Goal: Information Seeking & Learning: Learn about a topic

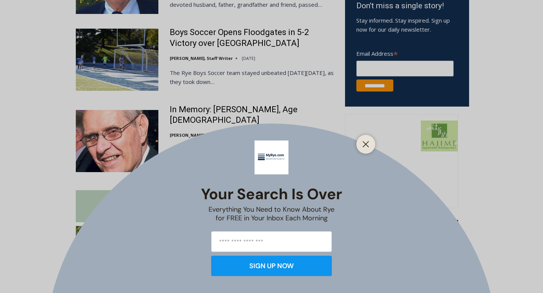
scroll to position [508, 0]
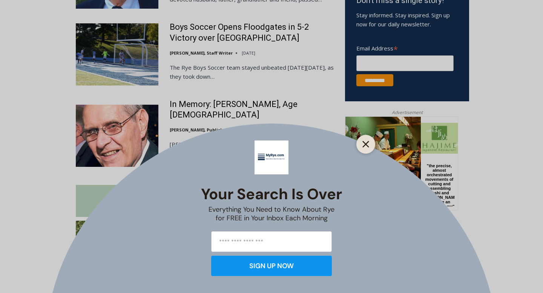
click at [368, 144] on icon "Close" at bounding box center [365, 144] width 7 height 7
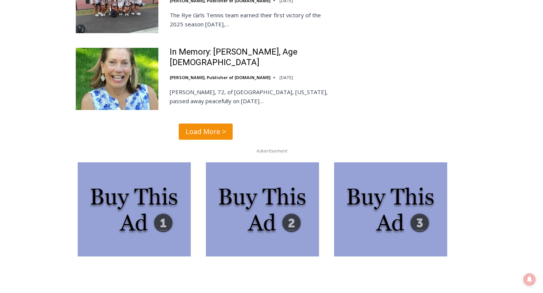
scroll to position [1980, 0]
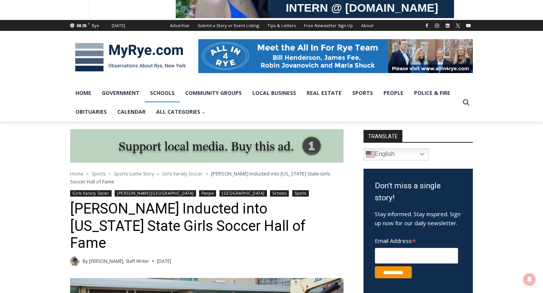
scroll to position [71, 0]
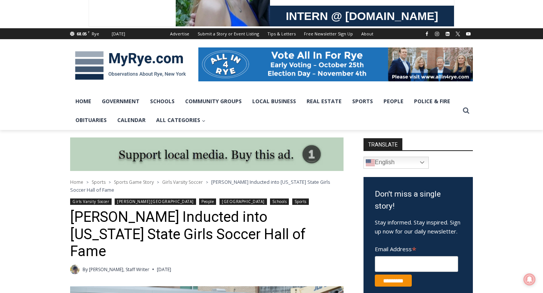
click at [146, 63] on img at bounding box center [130, 65] width 121 height 39
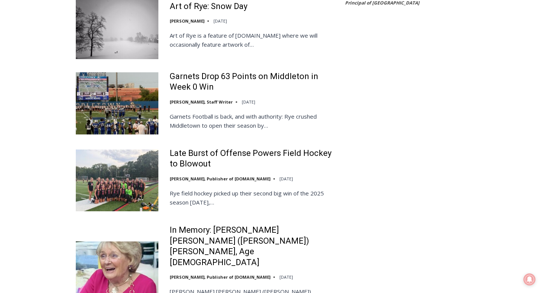
scroll to position [1535, 0]
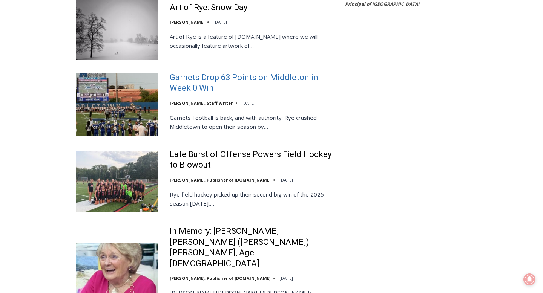
click at [199, 72] on link "Garnets Drop 63 Points on Middleton in Week 0 Win" at bounding box center [252, 82] width 165 height 21
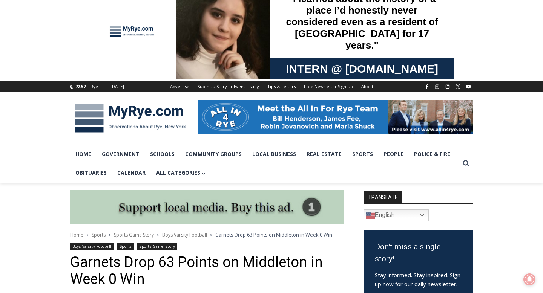
scroll to position [52, 0]
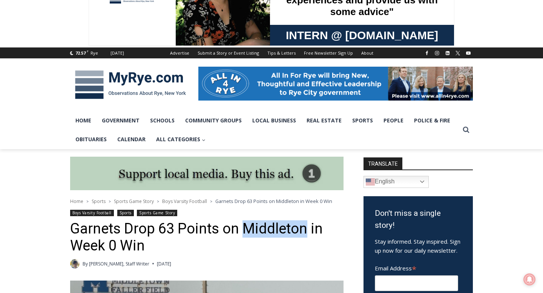
drag, startPoint x: 242, startPoint y: 232, endPoint x: 305, endPoint y: 225, distance: 64.0
click at [305, 225] on h1 "Garnets Drop 63 Points on Middleton in Week 0 Win" at bounding box center [206, 237] width 273 height 34
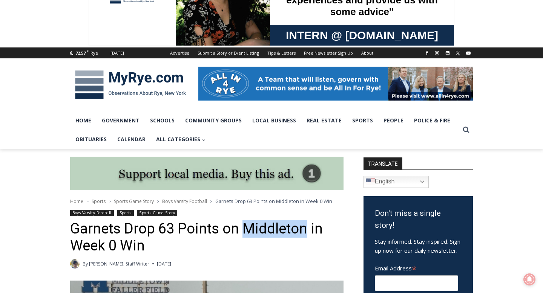
copy h1 "Middleton"
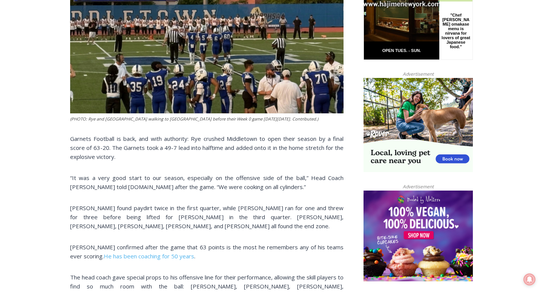
scroll to position [423, 0]
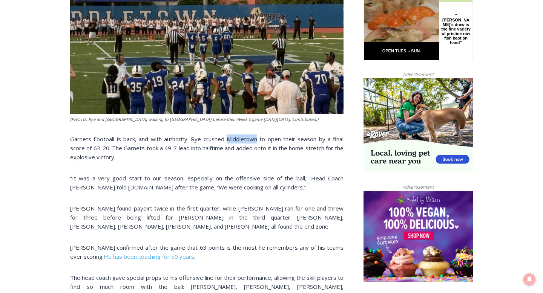
drag, startPoint x: 226, startPoint y: 138, endPoint x: 259, endPoint y: 141, distance: 32.1
click at [259, 141] on p "Garnets Football is back, and with authority: Rye crushed Middletown to open th…" at bounding box center [206, 148] width 273 height 27
copy p "Middletown"
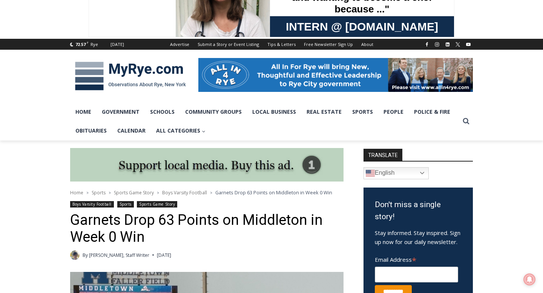
scroll to position [11, 0]
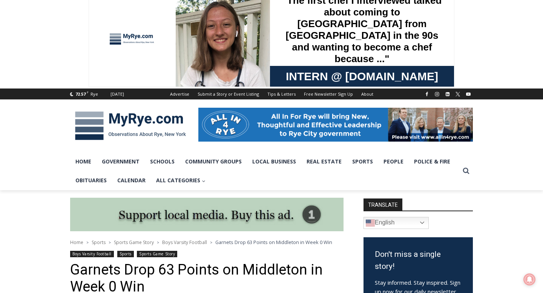
click at [141, 118] on img at bounding box center [130, 125] width 121 height 39
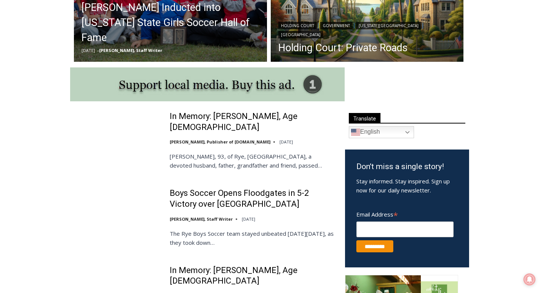
scroll to position [383, 0]
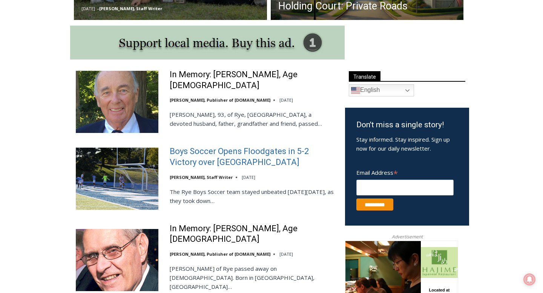
click at [219, 155] on link "Boys Soccer Opens Floodgates in 5-2 Victory over [GEOGRAPHIC_DATA]" at bounding box center [252, 156] width 165 height 21
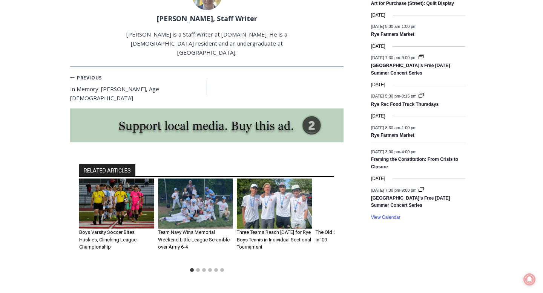
scroll to position [1093, 0]
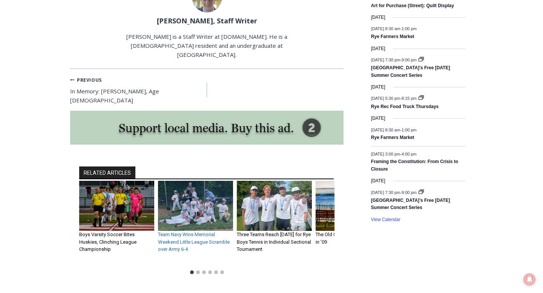
click at [199, 232] on link "Team Navy Wins Memorial Weekend Little League Scramble over Army 6-4" at bounding box center [194, 242] width 72 height 20
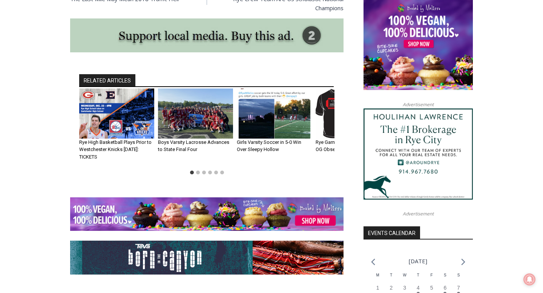
scroll to position [612, 0]
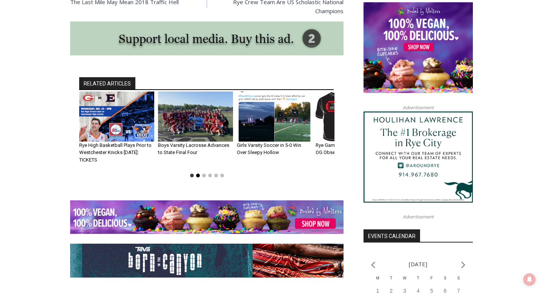
click at [199, 174] on button "Go to slide 2" at bounding box center [198, 176] width 4 height 4
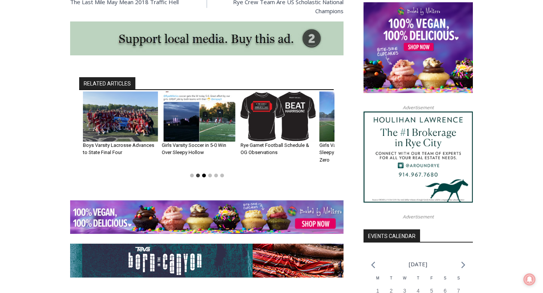
click at [205, 174] on button "Go to slide 3" at bounding box center [204, 176] width 4 height 4
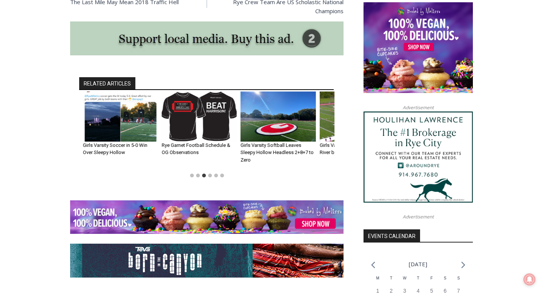
click at [198, 142] on h3 "Rye Garnet Football Schedule & OG Observations" at bounding box center [199, 149] width 75 height 15
click at [199, 128] on img "4 of 6" at bounding box center [199, 117] width 75 height 50
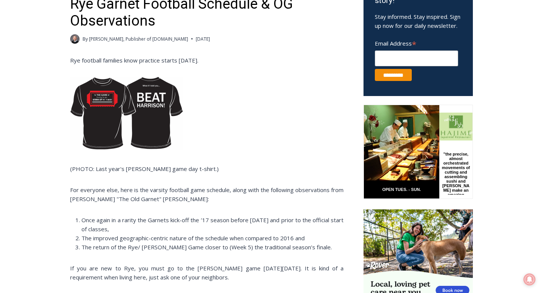
scroll to position [277, 0]
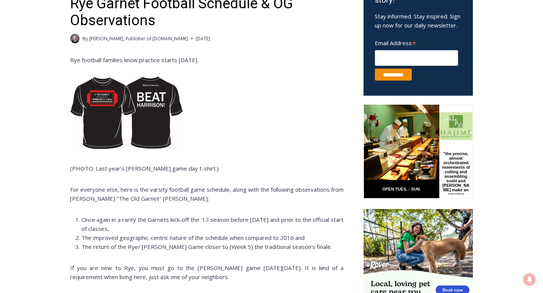
click at [93, 120] on img at bounding box center [126, 112] width 113 height 73
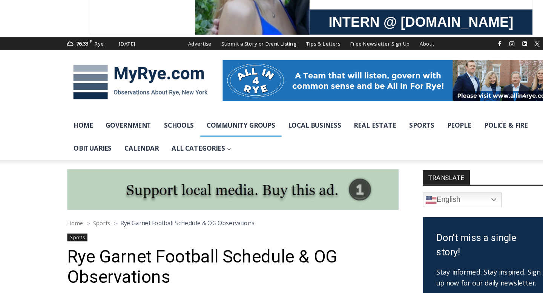
scroll to position [28, 0]
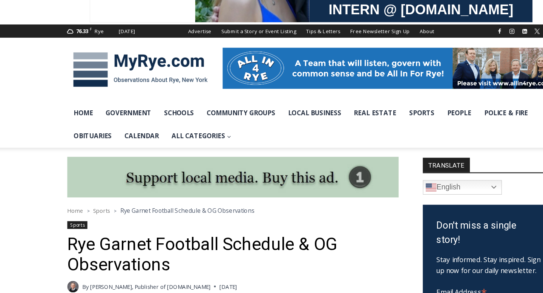
click at [103, 108] on img at bounding box center [130, 108] width 121 height 39
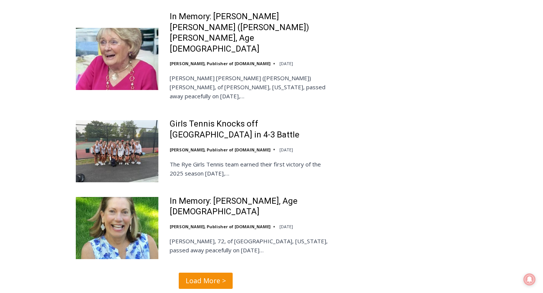
scroll to position [1758, 0]
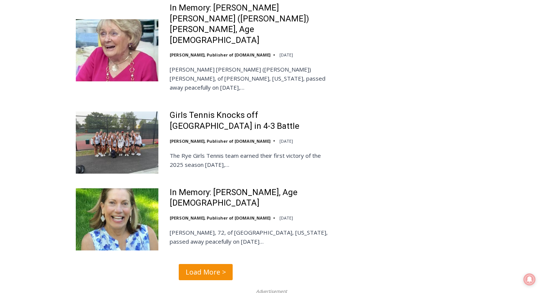
click at [211, 267] on span "Load More >" at bounding box center [205, 272] width 40 height 11
click at [209, 267] on span "Load More >" at bounding box center [205, 272] width 40 height 11
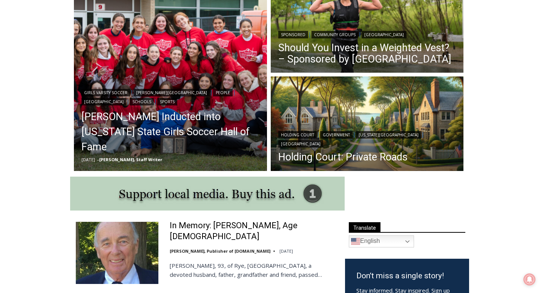
scroll to position [0, 0]
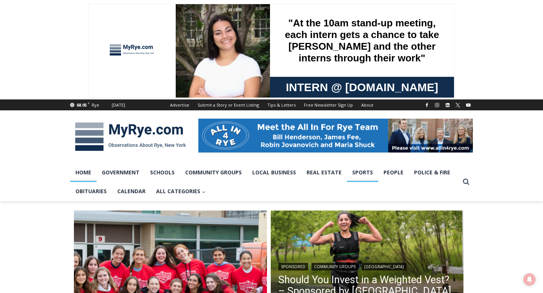
click at [360, 173] on link "Sports" at bounding box center [362, 172] width 31 height 19
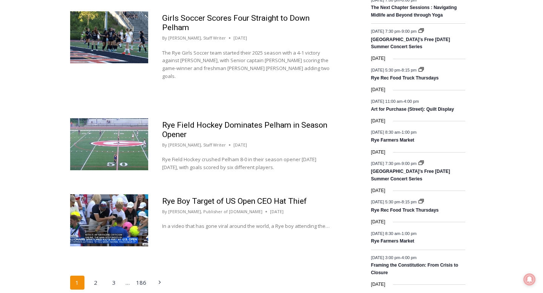
scroll to position [1156, 0]
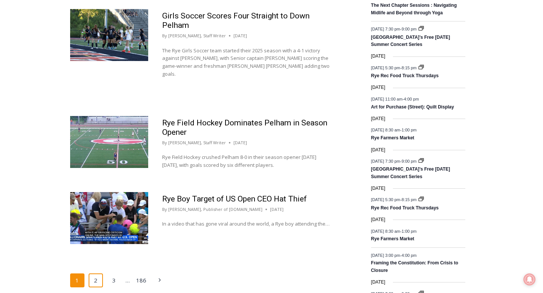
click at [96, 274] on link "2" at bounding box center [96, 281] width 14 height 14
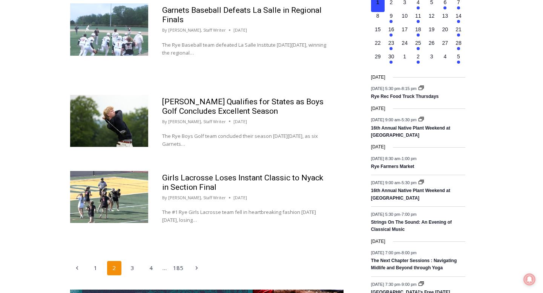
scroll to position [1109, 0]
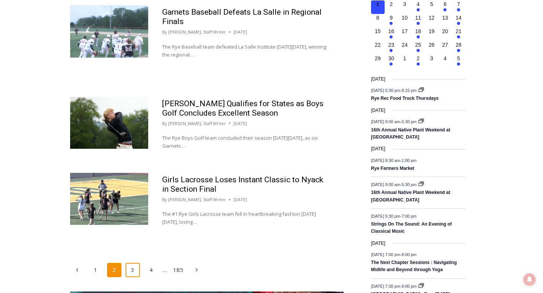
click at [131, 263] on link "3" at bounding box center [132, 270] width 14 height 14
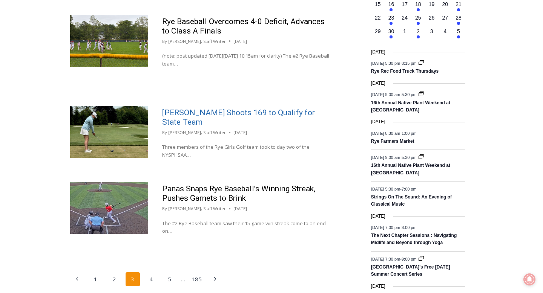
scroll to position [1147, 0]
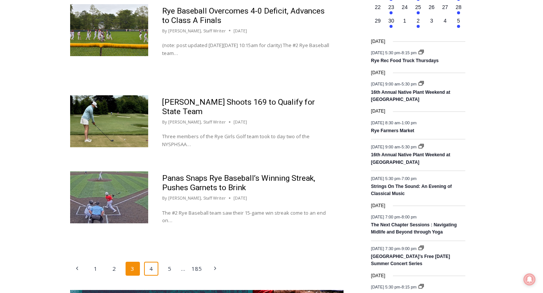
click at [150, 267] on link "4" at bounding box center [151, 269] width 14 height 14
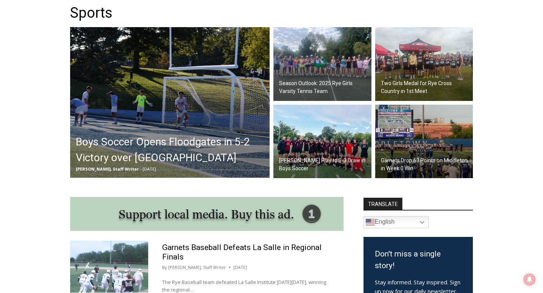
scroll to position [226, 0]
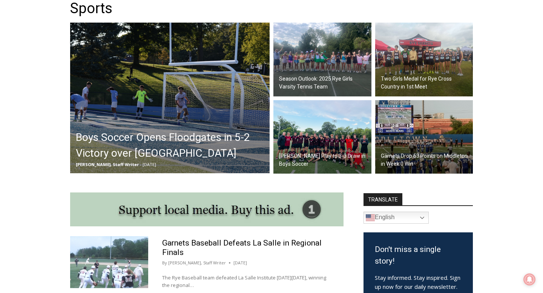
click at [309, 158] on h2 "[PERSON_NAME] Play to 3-3 Draw in Boys Soccer" at bounding box center [324, 160] width 90 height 16
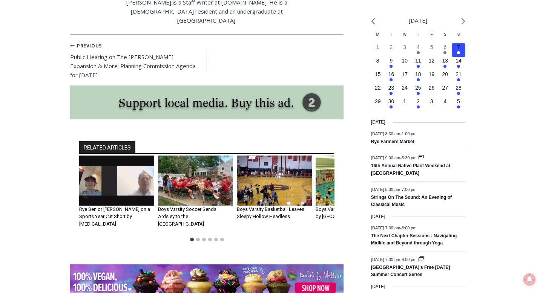
scroll to position [852, 0]
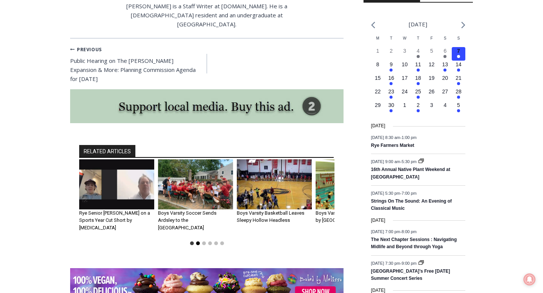
click at [199, 242] on button "Go to slide 2" at bounding box center [198, 244] width 4 height 4
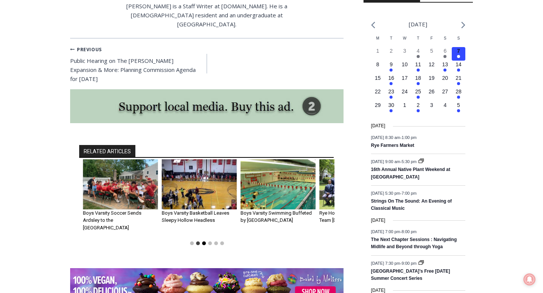
click at [204, 242] on button "Go to slide 3" at bounding box center [204, 244] width 4 height 4
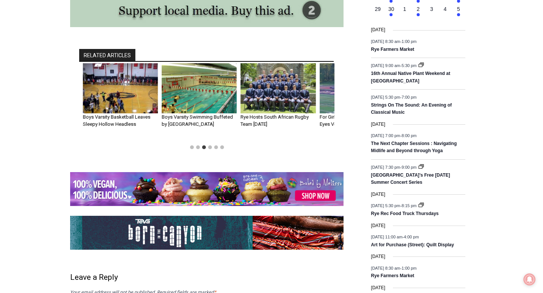
scroll to position [949, 0]
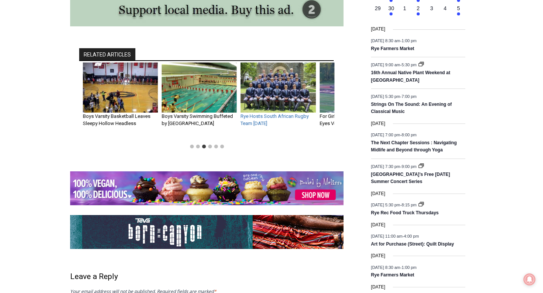
click at [263, 113] on link "Rye Hosts South African Rugby Team Wednesday" at bounding box center [274, 119] width 68 height 13
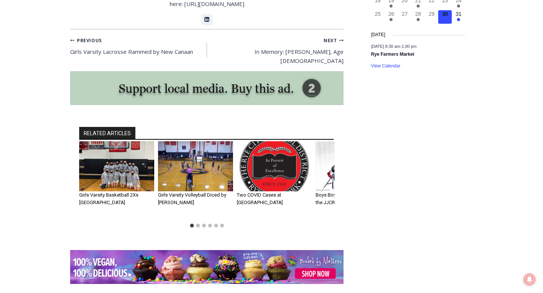
scroll to position [936, 0]
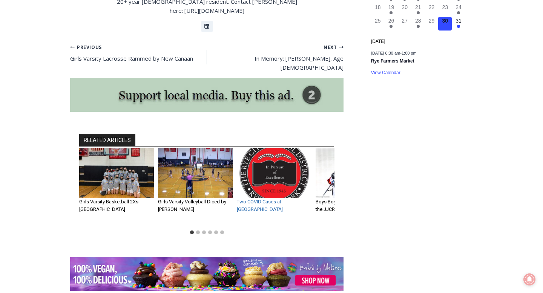
click at [274, 199] on link "Two COVID Cases at Rye High" at bounding box center [260, 205] width 46 height 13
click at [272, 199] on link "Two COVID Cases at Rye High" at bounding box center [260, 205] width 46 height 13
click at [271, 156] on img "3 of 6" at bounding box center [274, 173] width 75 height 50
click at [274, 199] on link "Two COVID Cases at Rye High" at bounding box center [260, 205] width 46 height 13
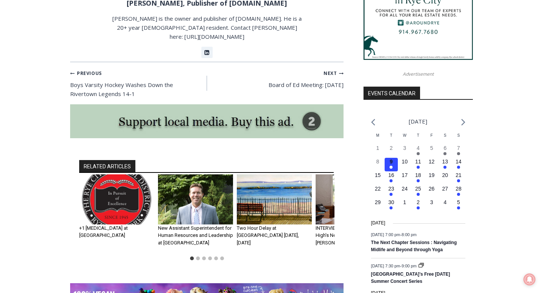
scroll to position [754, 0]
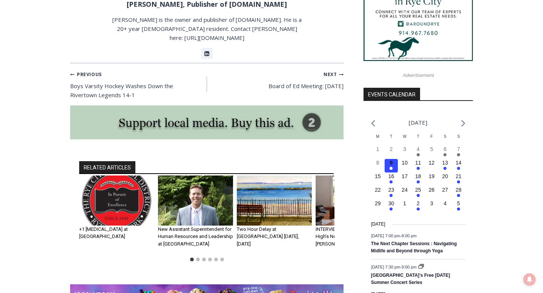
click at [196, 257] on li "Select a slide to show" at bounding box center [198, 260] width 6 height 6
click at [198, 258] on button "Go to slide 2" at bounding box center [198, 260] width 4 height 4
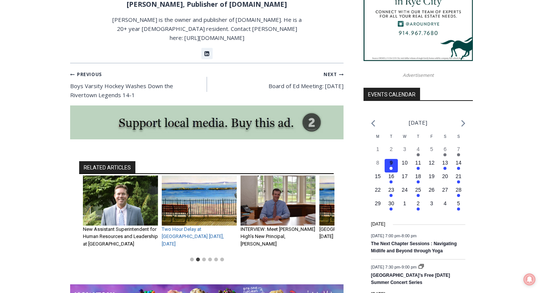
click at [210, 226] on link "Two Hour Delay at Rye City Schools Today, Tuesday, March 19, 2013" at bounding box center [193, 236] width 62 height 20
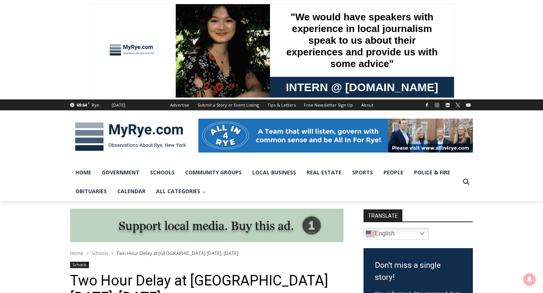
click at [105, 128] on img at bounding box center [130, 136] width 121 height 39
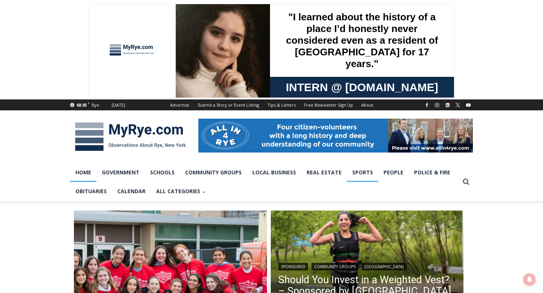
click at [363, 172] on link "Sports" at bounding box center [362, 172] width 31 height 19
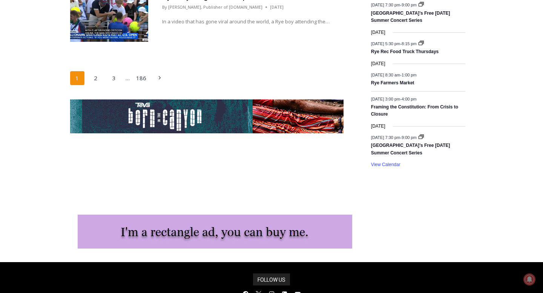
scroll to position [1343, 0]
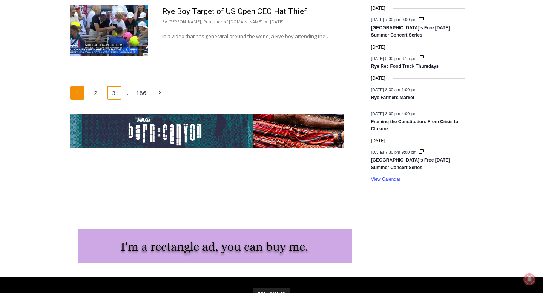
click at [118, 86] on link "3" at bounding box center [114, 93] width 14 height 14
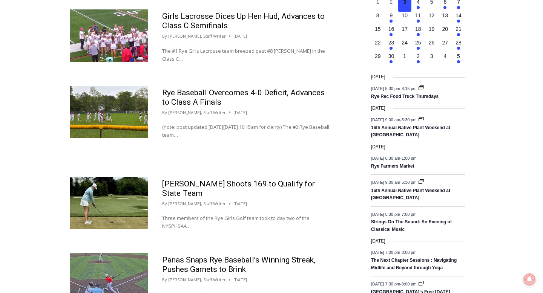
scroll to position [1287, 0]
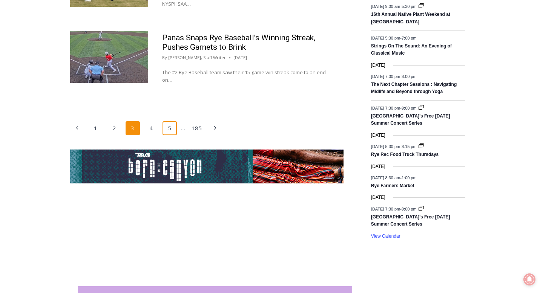
click at [166, 132] on link "5" at bounding box center [169, 128] width 14 height 14
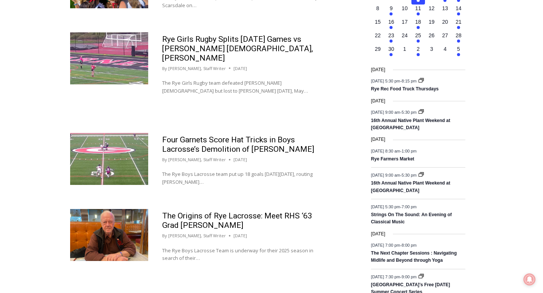
scroll to position [1120, 0]
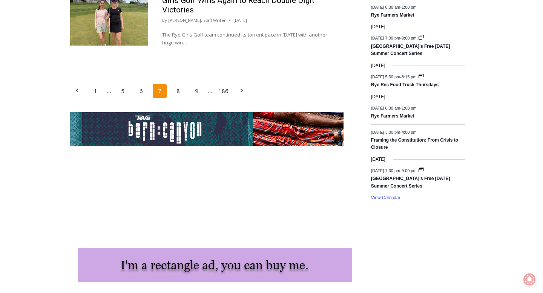
scroll to position [1330, 0]
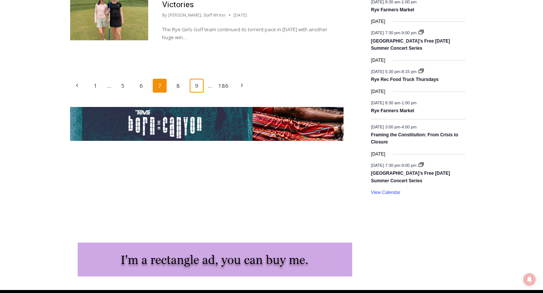
click at [196, 79] on link "9" at bounding box center [197, 86] width 14 height 14
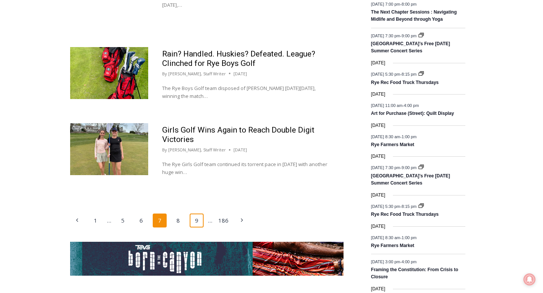
scroll to position [1195, 0]
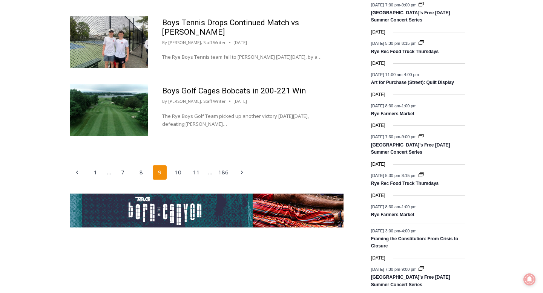
scroll to position [1225, 0]
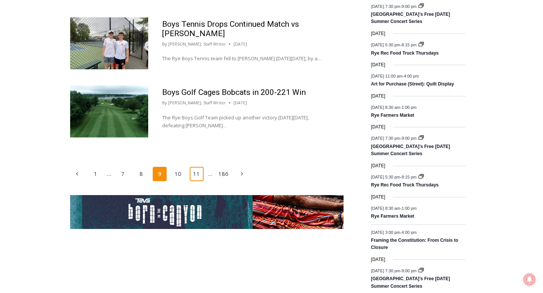
click at [196, 167] on link "11" at bounding box center [197, 174] width 14 height 14
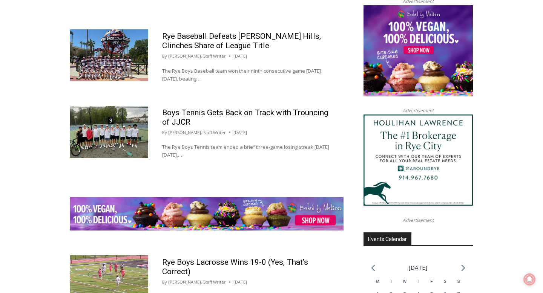
scroll to position [755, 0]
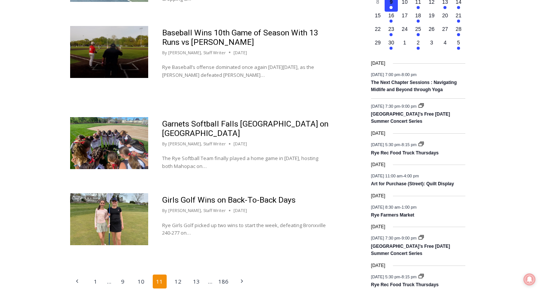
scroll to position [1125, 0]
click at [199, 277] on link "13" at bounding box center [197, 281] width 14 height 14
click at [199, 276] on link "13" at bounding box center [197, 281] width 14 height 14
click at [199, 275] on link "13" at bounding box center [197, 281] width 14 height 14
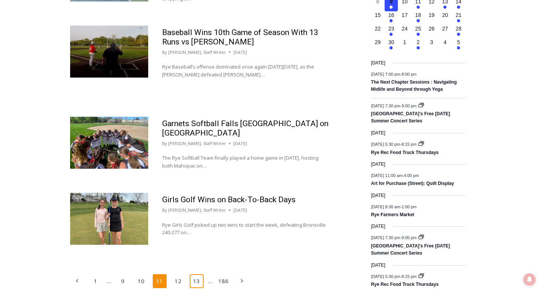
click at [199, 274] on link "13" at bounding box center [197, 281] width 14 height 14
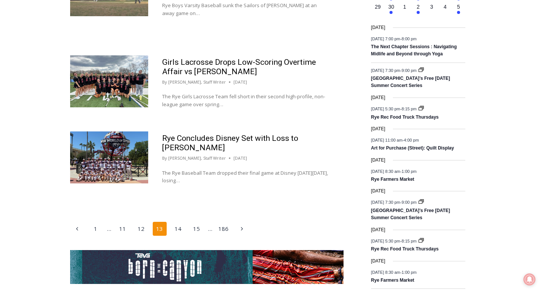
scroll to position [1157, 0]
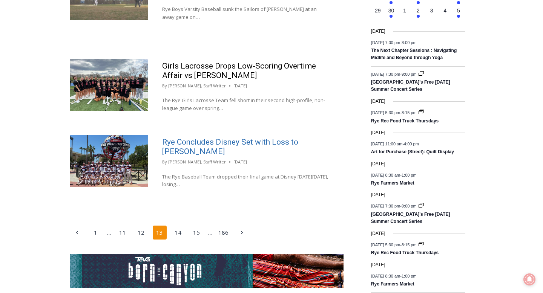
click at [226, 139] on link "Rye Concludes Disney Set with Loss to [PERSON_NAME]" at bounding box center [230, 147] width 136 height 18
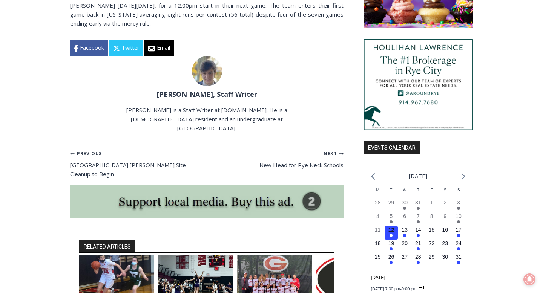
scroll to position [658, 0]
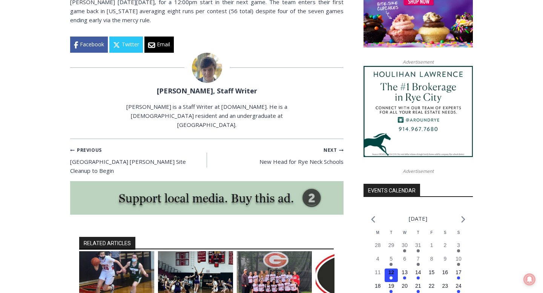
click at [220, 90] on link "[PERSON_NAME], Staff Writer" at bounding box center [207, 90] width 100 height 9
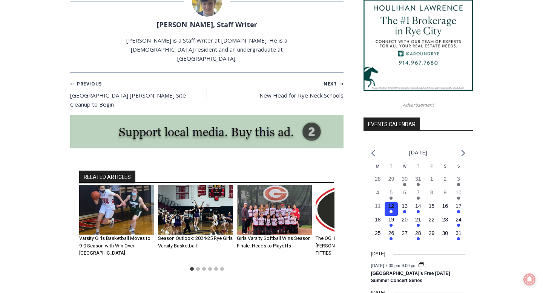
scroll to position [725, 0]
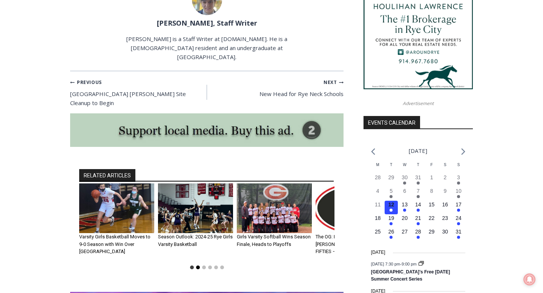
click at [199, 266] on button "Go to slide 2" at bounding box center [198, 268] width 4 height 4
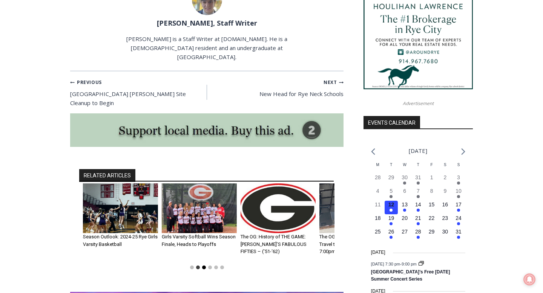
click at [203, 266] on button "Go to slide 3" at bounding box center [204, 268] width 4 height 4
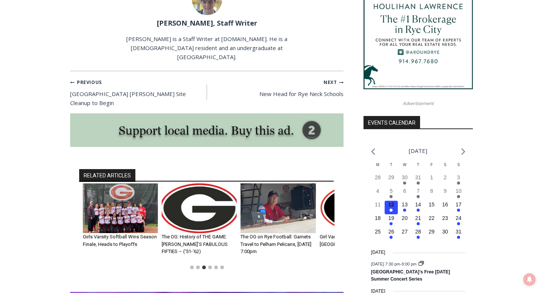
click at [212, 265] on li "Select a slide to show" at bounding box center [210, 268] width 6 height 6
click at [278, 233] on h3 "The OG on Rye Football: Garnets Travel to Pelham Pelicans, Friday, October 28th…" at bounding box center [277, 244] width 75 height 22
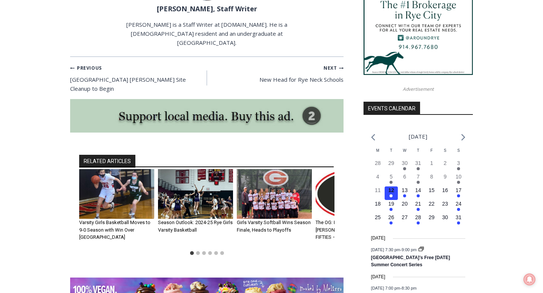
scroll to position [743, 0]
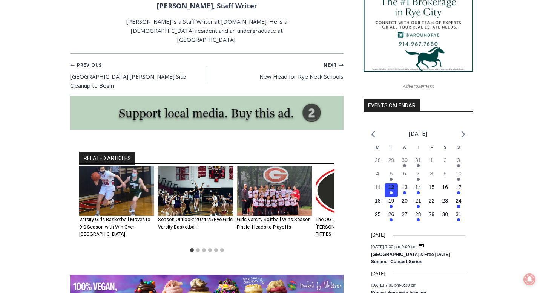
click at [198, 236] on div "RELATED ARTICLES Varsity Girls Basketball Moves to 9-0 Season with Win Over Ple…" at bounding box center [206, 203] width 273 height 143
click at [198, 248] on button "Go to slide 2" at bounding box center [198, 250] width 4 height 4
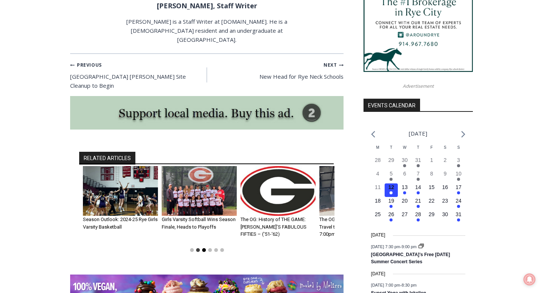
click at [204, 248] on button "Go to slide 3" at bounding box center [204, 250] width 4 height 4
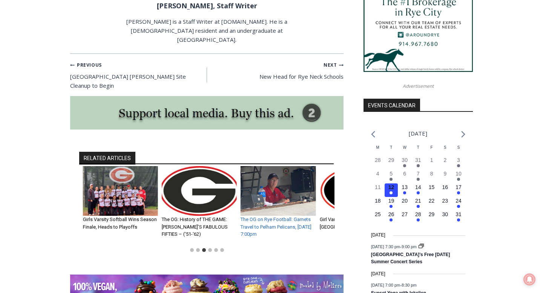
click at [279, 217] on link "The OG on Rye Football: Garnets Travel to Pelham Pelicans, [DATE] 7:00pm" at bounding box center [275, 227] width 71 height 20
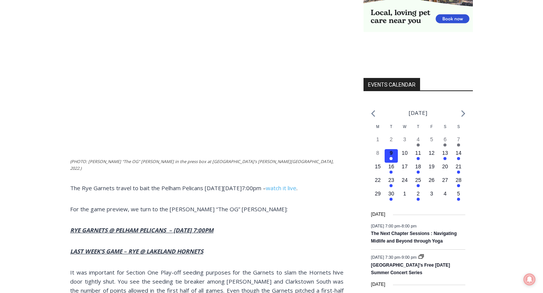
scroll to position [551, 0]
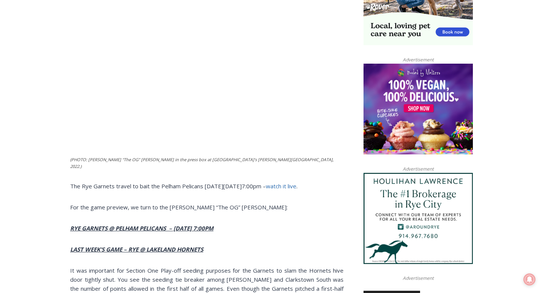
click at [296, 190] on link "watch it live" at bounding box center [281, 186] width 31 height 8
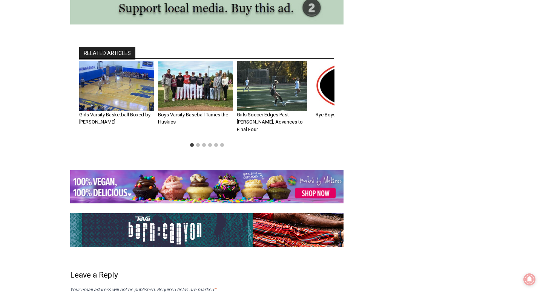
scroll to position [1339, 0]
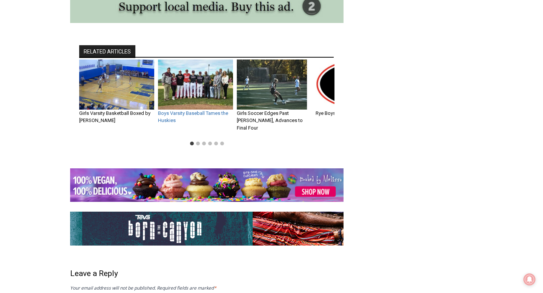
click at [190, 115] on link "Boys Varsity Baseball Tames the Huskies" at bounding box center [193, 116] width 70 height 13
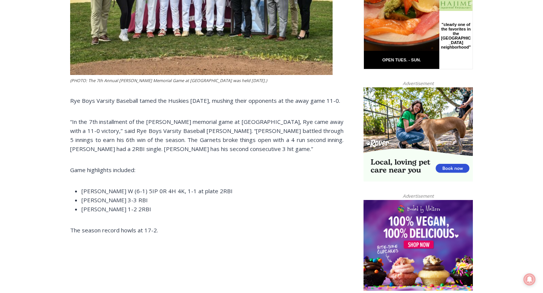
scroll to position [415, 0]
